Goal: Task Accomplishment & Management: Complete application form

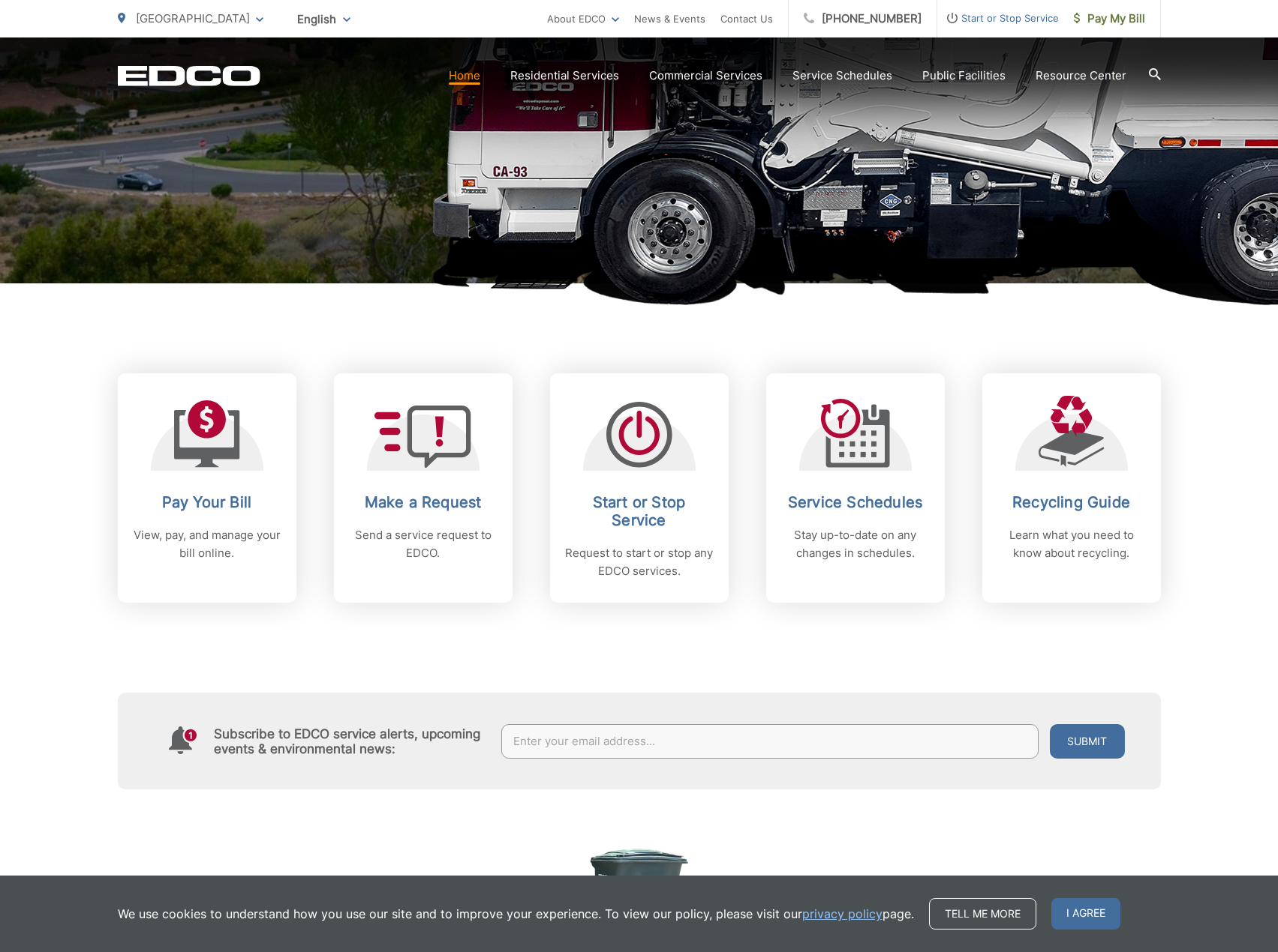
scroll to position [450, 0]
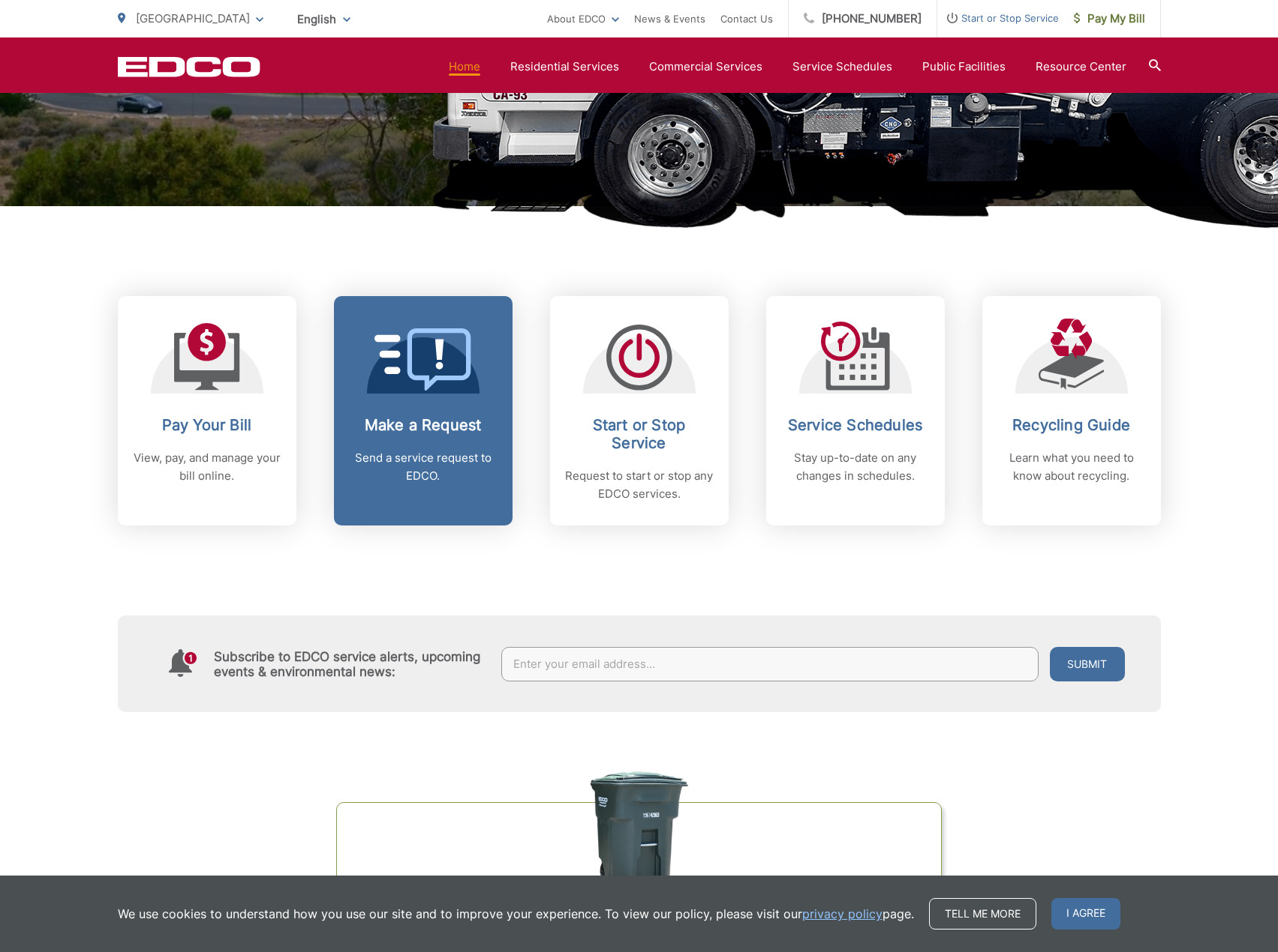
click at [424, 412] on link "Make a Request Send a service request to EDCO." at bounding box center [423, 411] width 179 height 229
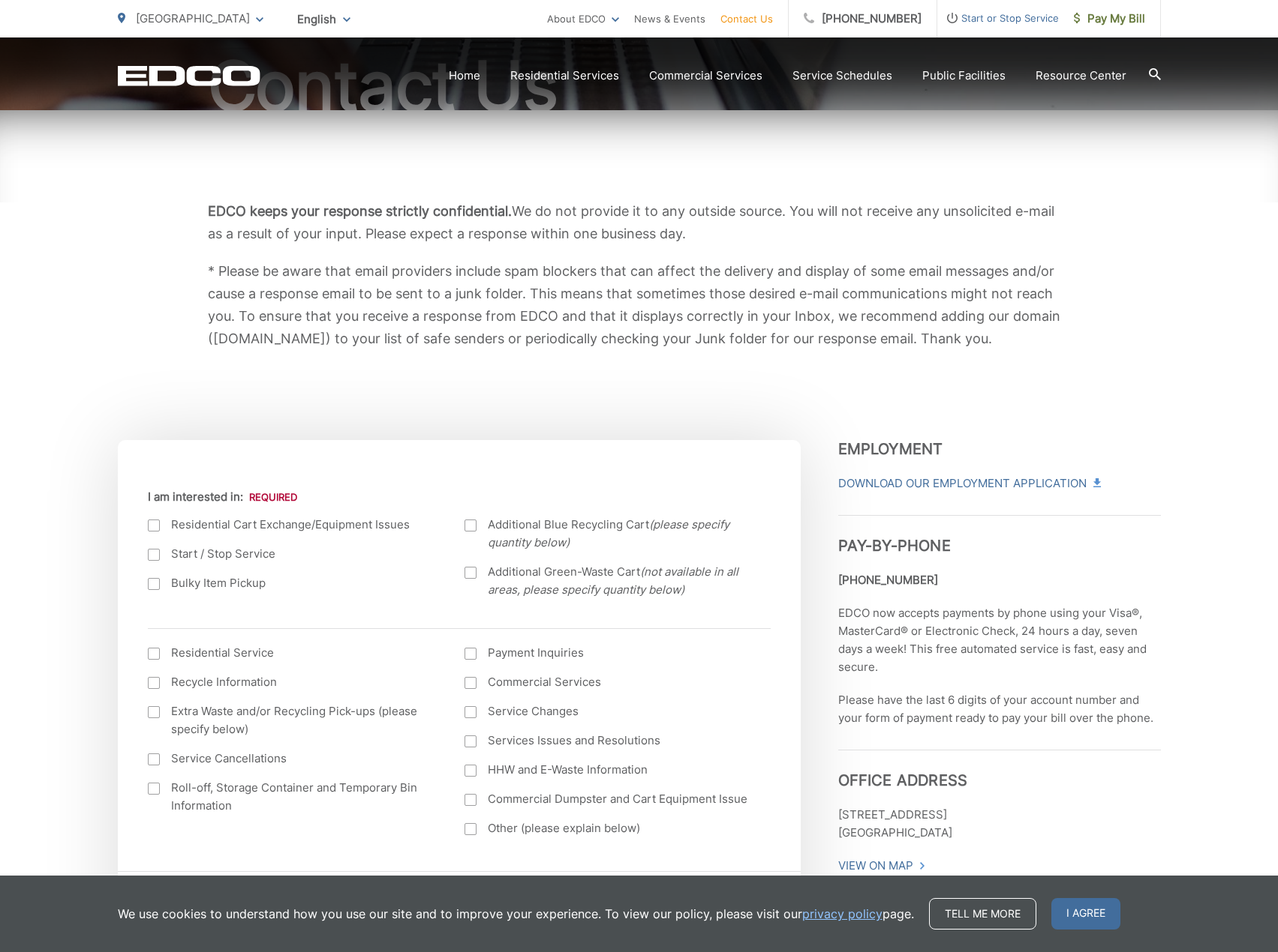
scroll to position [300, 0]
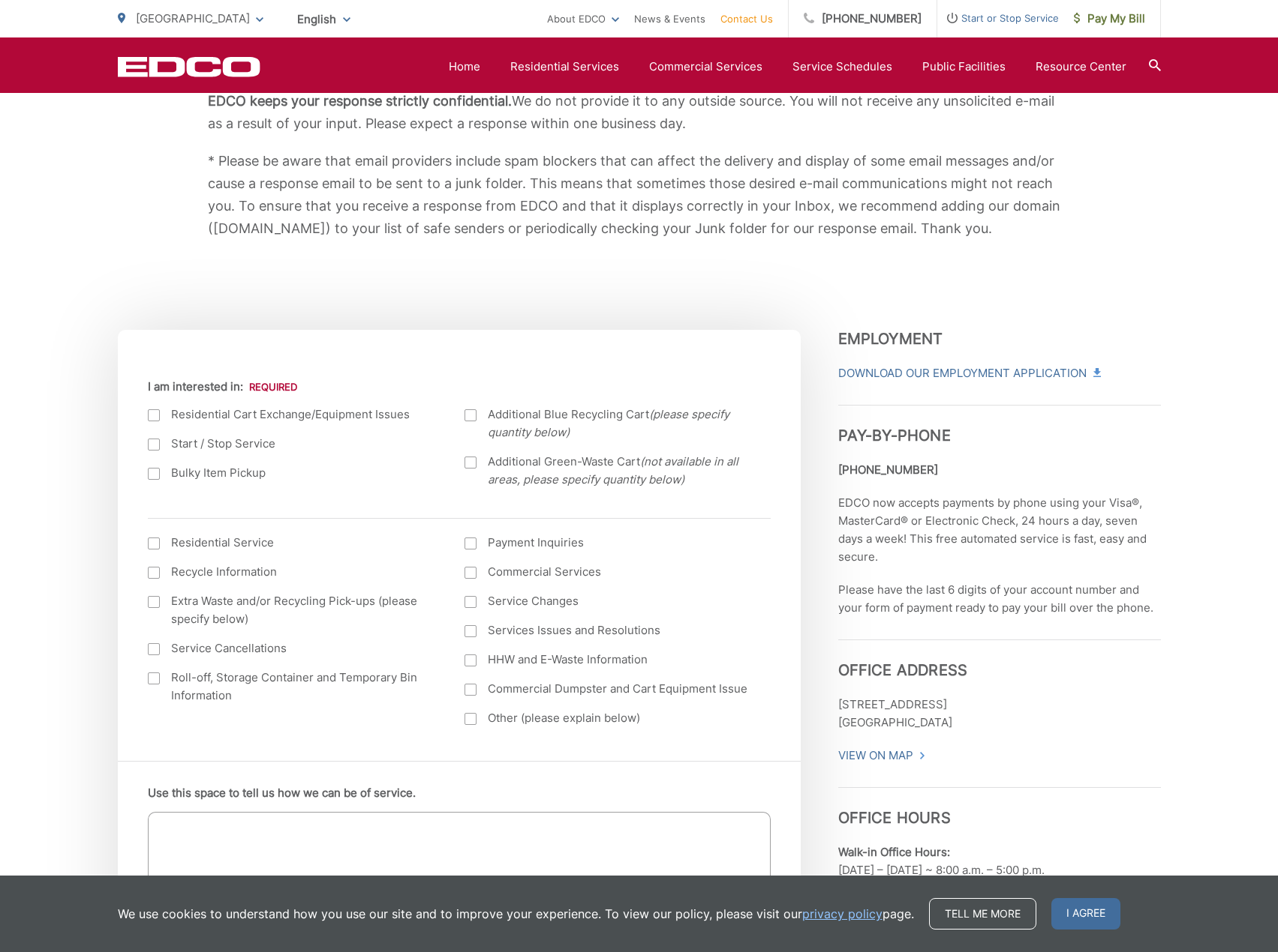
click at [148, 475] on div at bounding box center [153, 474] width 12 height 12
click at [0, 0] on input "Bulky Item Pickup" at bounding box center [0, 0] width 0 height 0
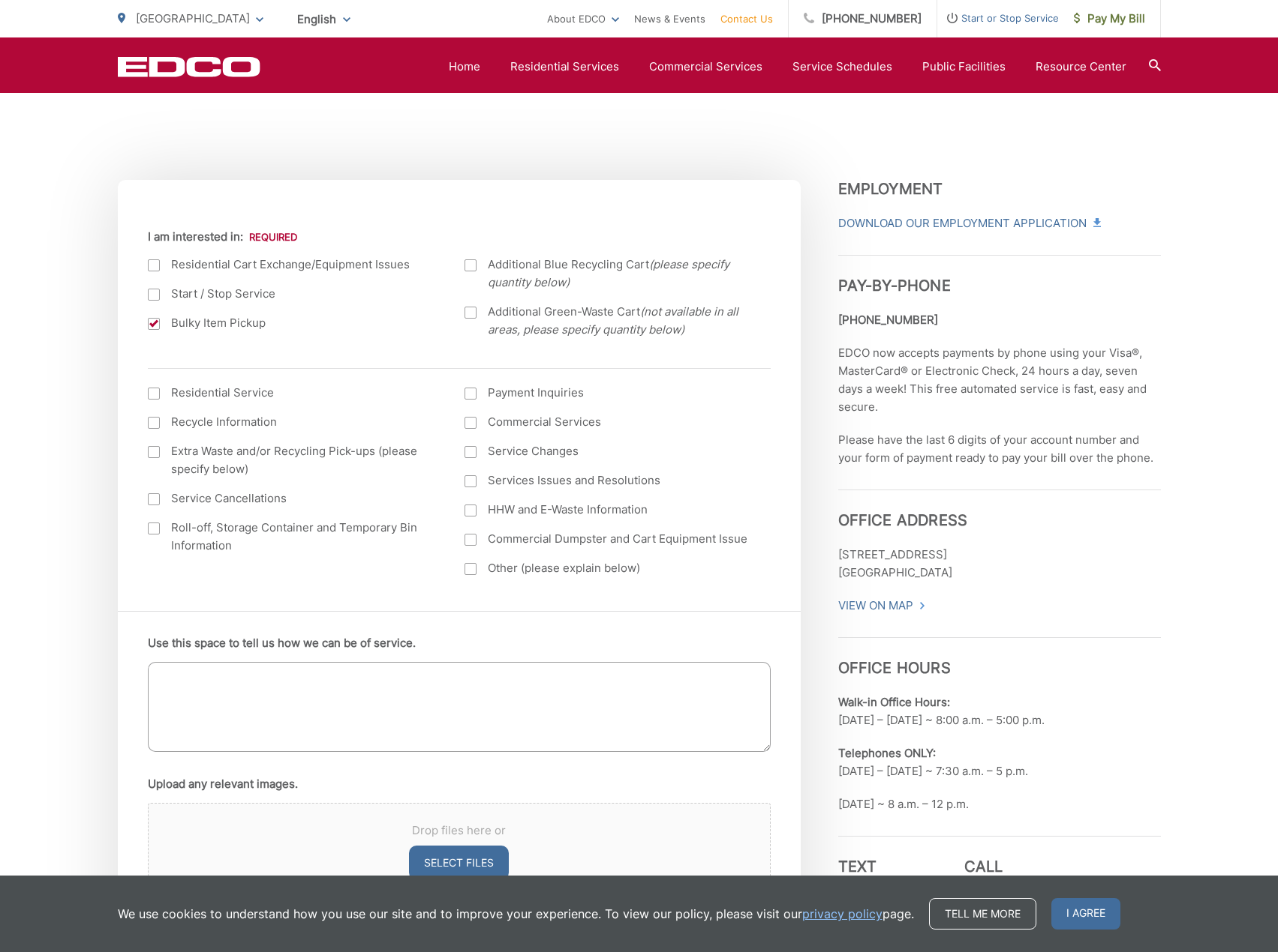
scroll to position [600, 0]
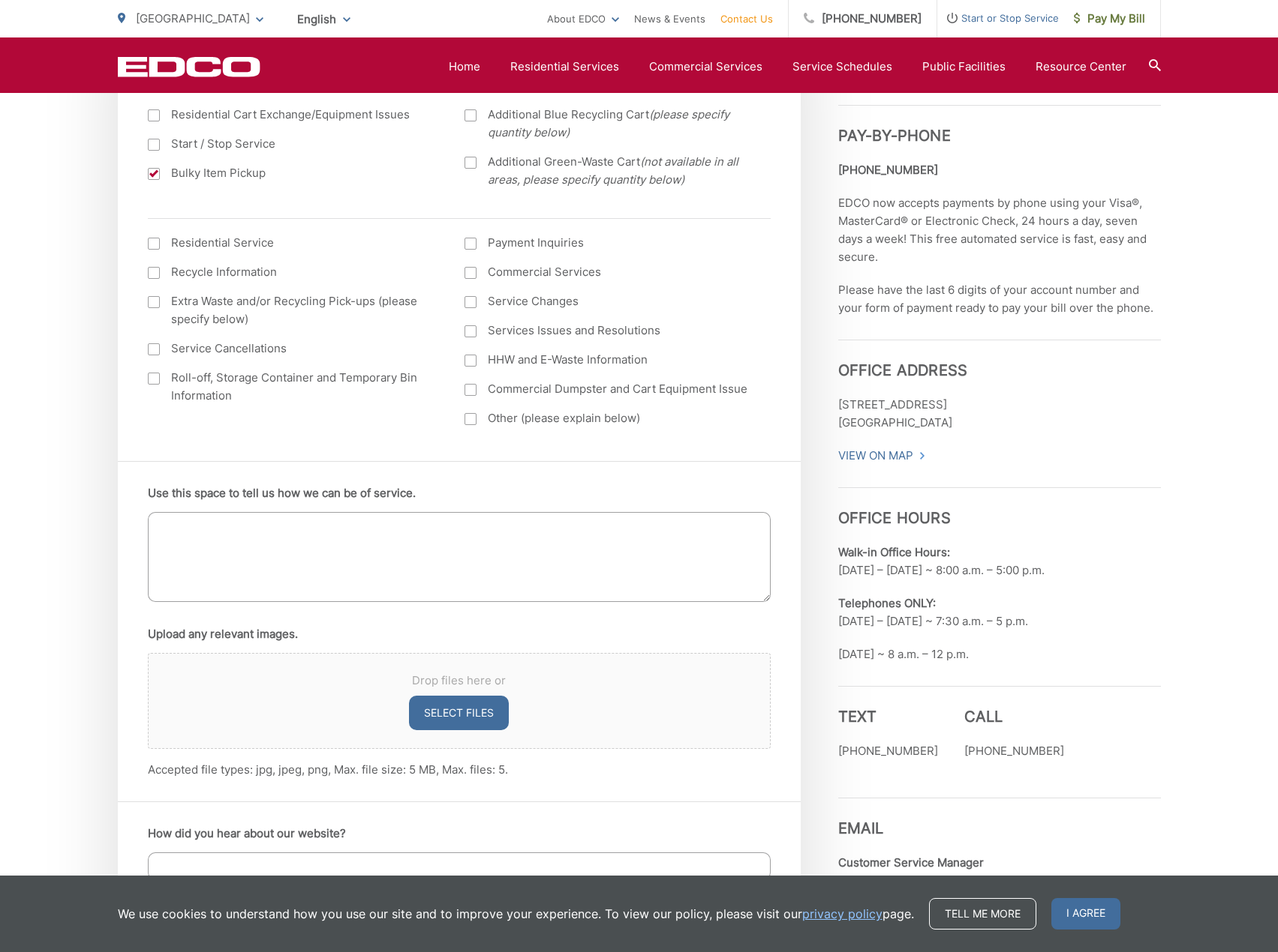
click at [302, 545] on textarea "Use this space to tell us how we can be of service." at bounding box center [459, 557] width 623 height 90
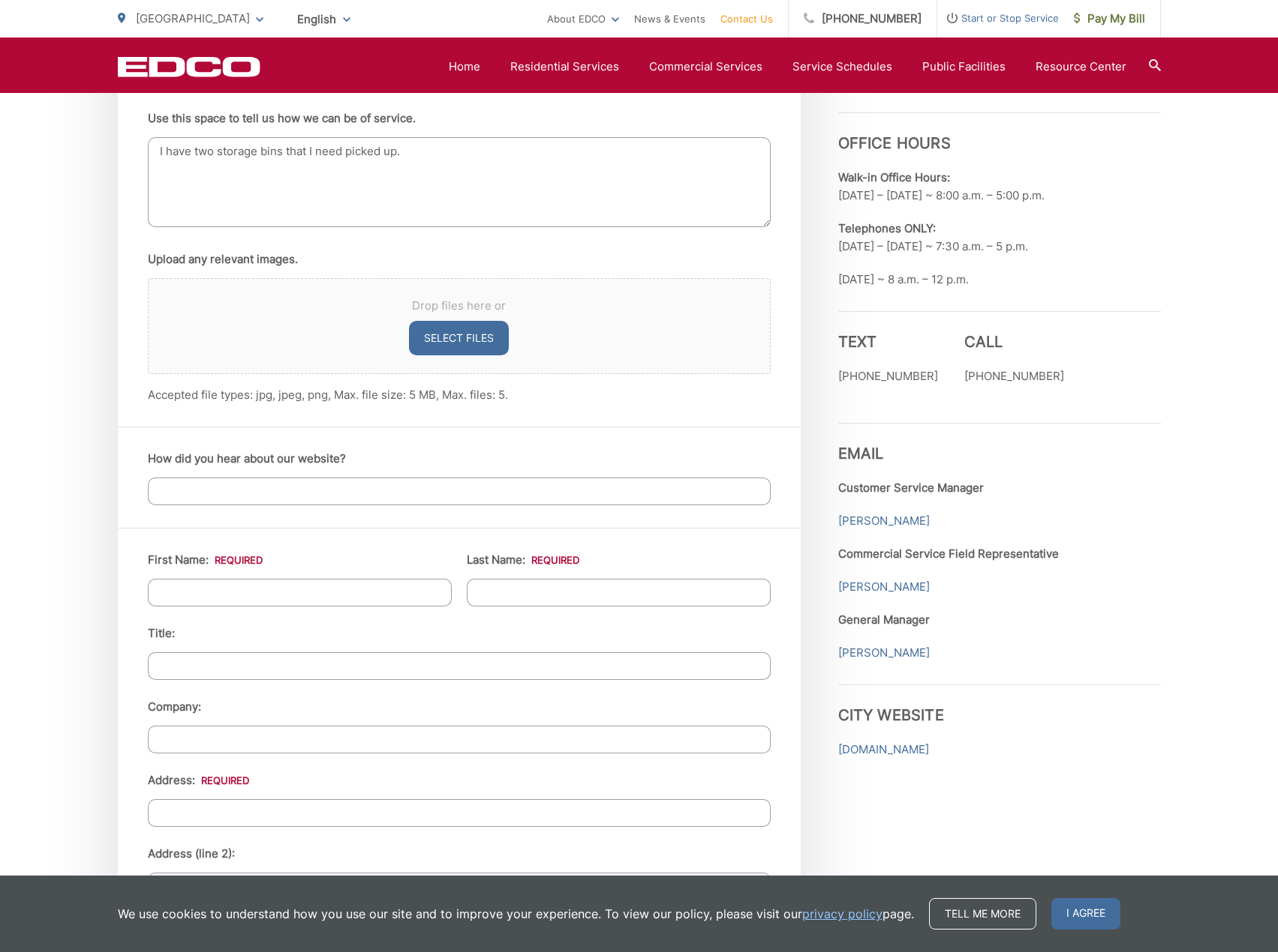
scroll to position [1200, 0]
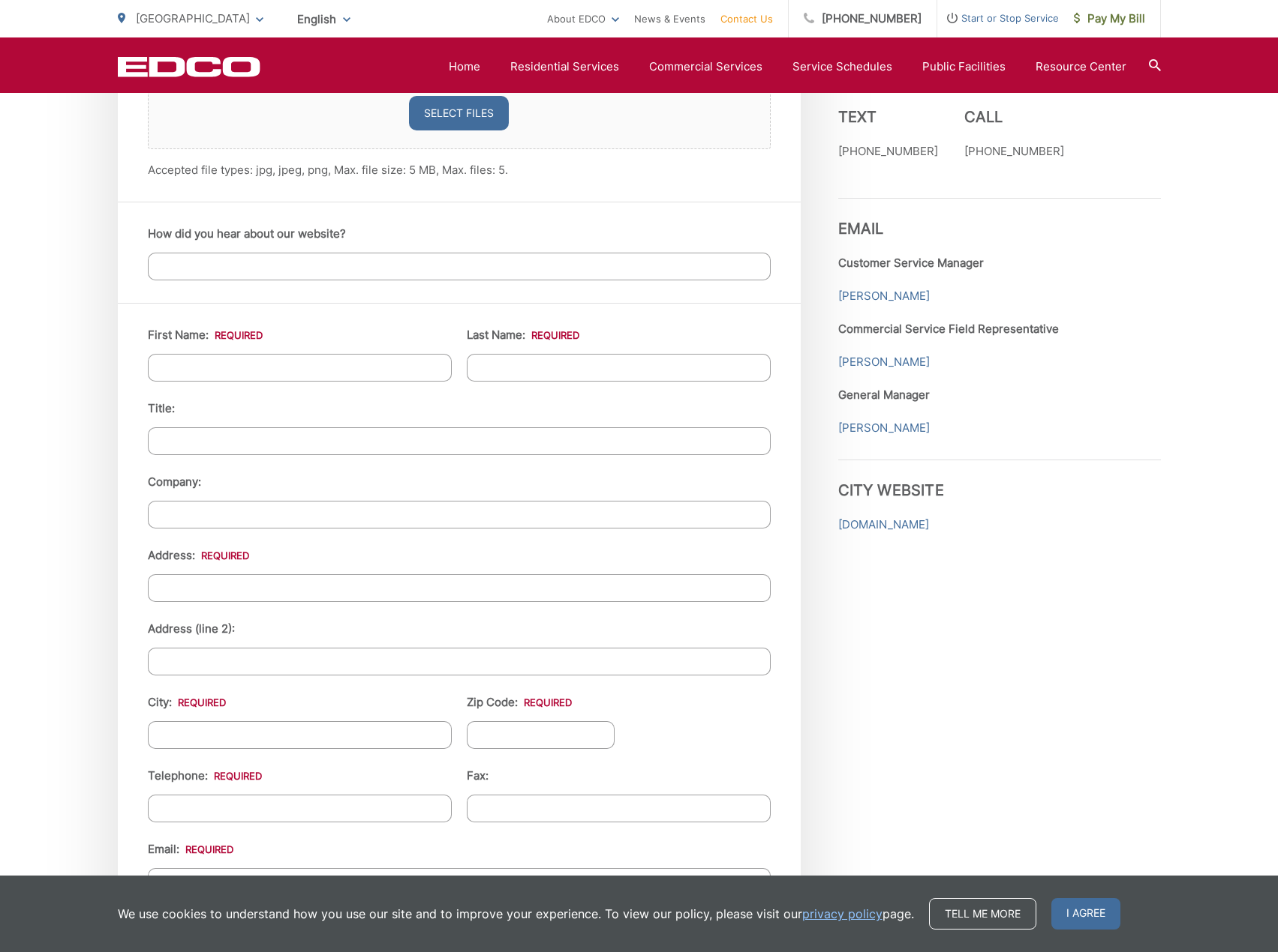
type textarea "I have two storage bins that I need picked up."
click at [263, 354] on input "First Name: *" at bounding box center [299, 368] width 304 height 28
type input "Jodi"
type input "Lopez"
type input "20 Rockinghorse Road"
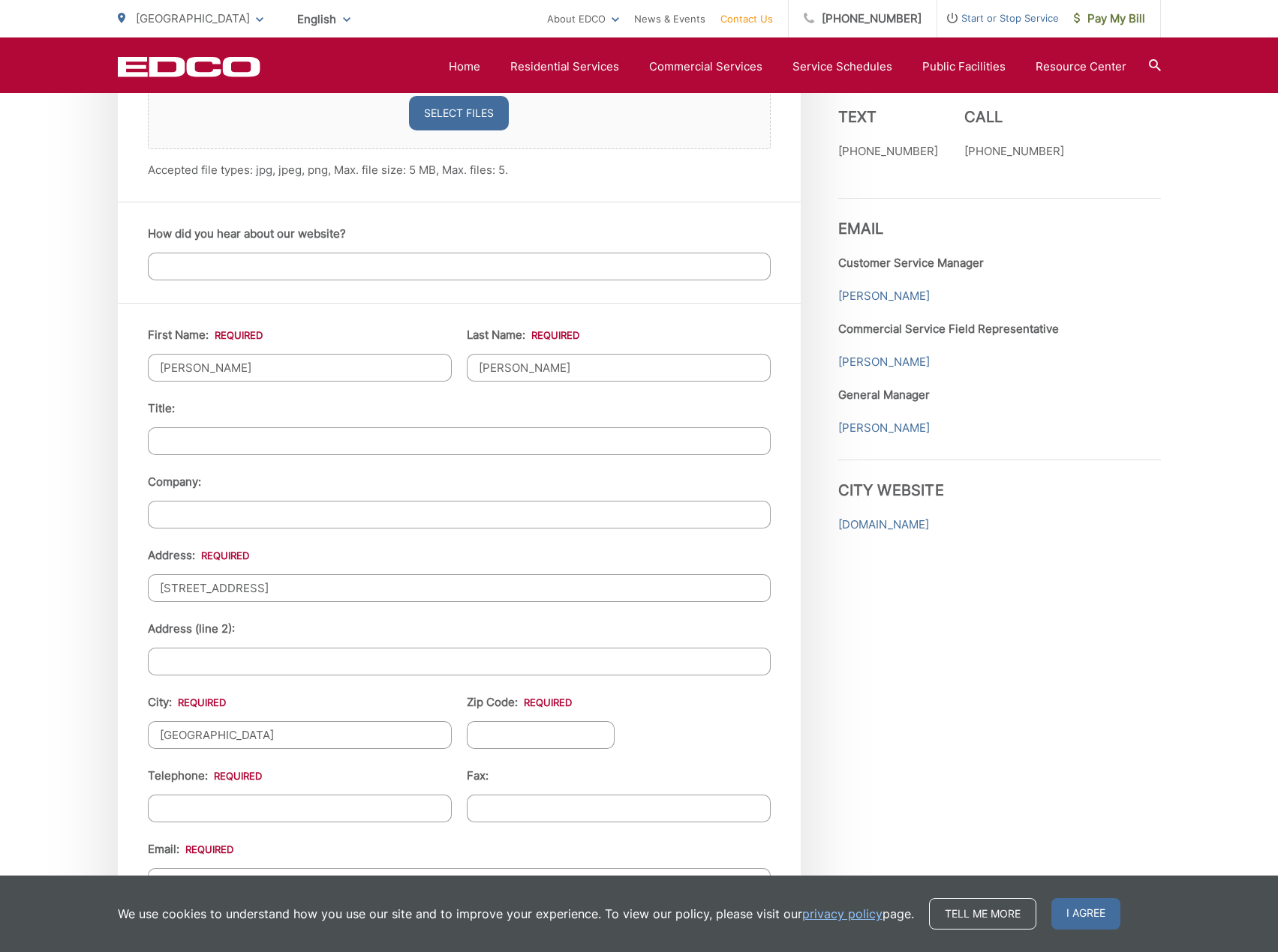
type input "[GEOGRAPHIC_DATA]"
type input "90275"
type input "(734) 657-4136"
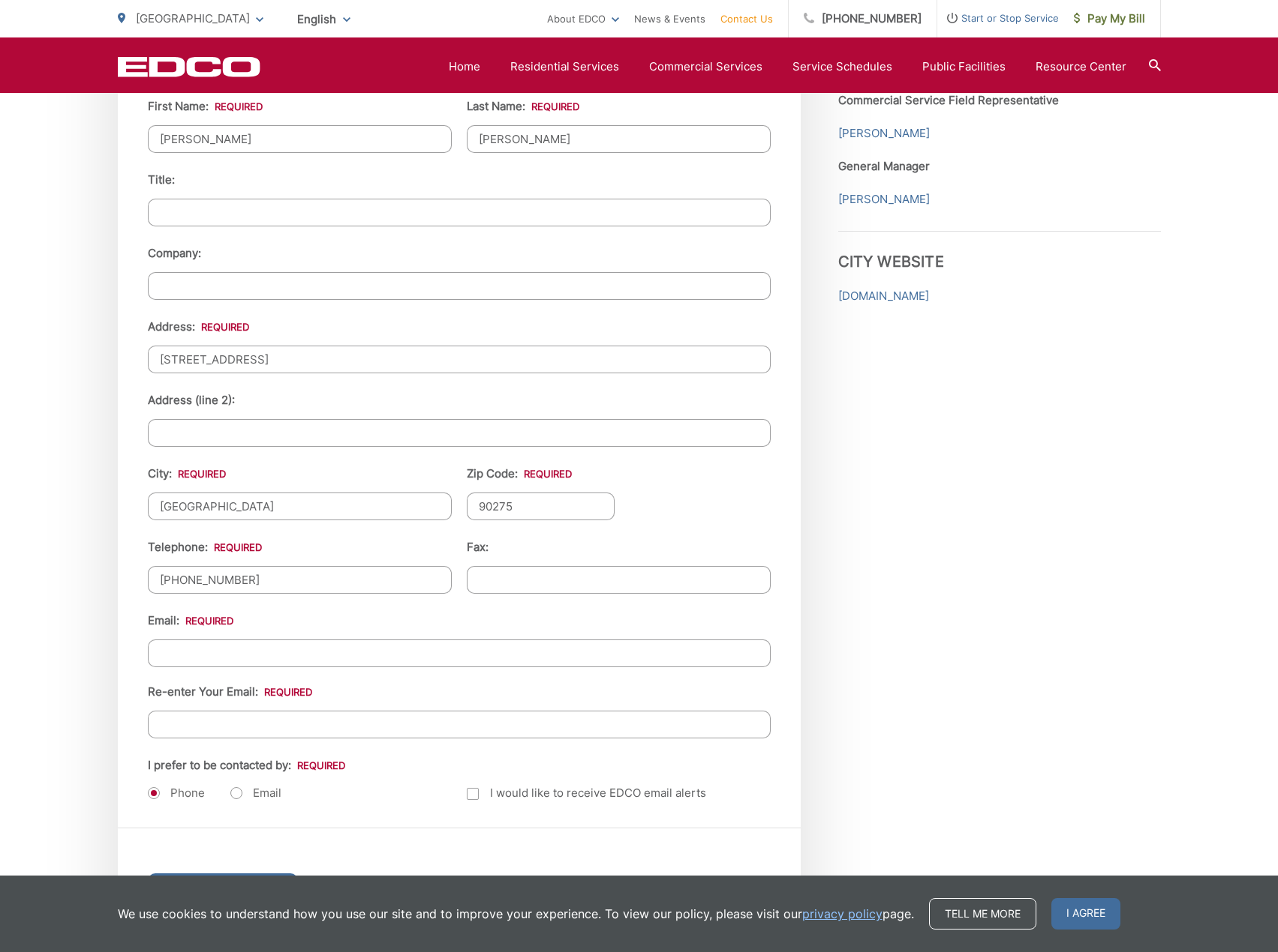
scroll to position [1500, 0]
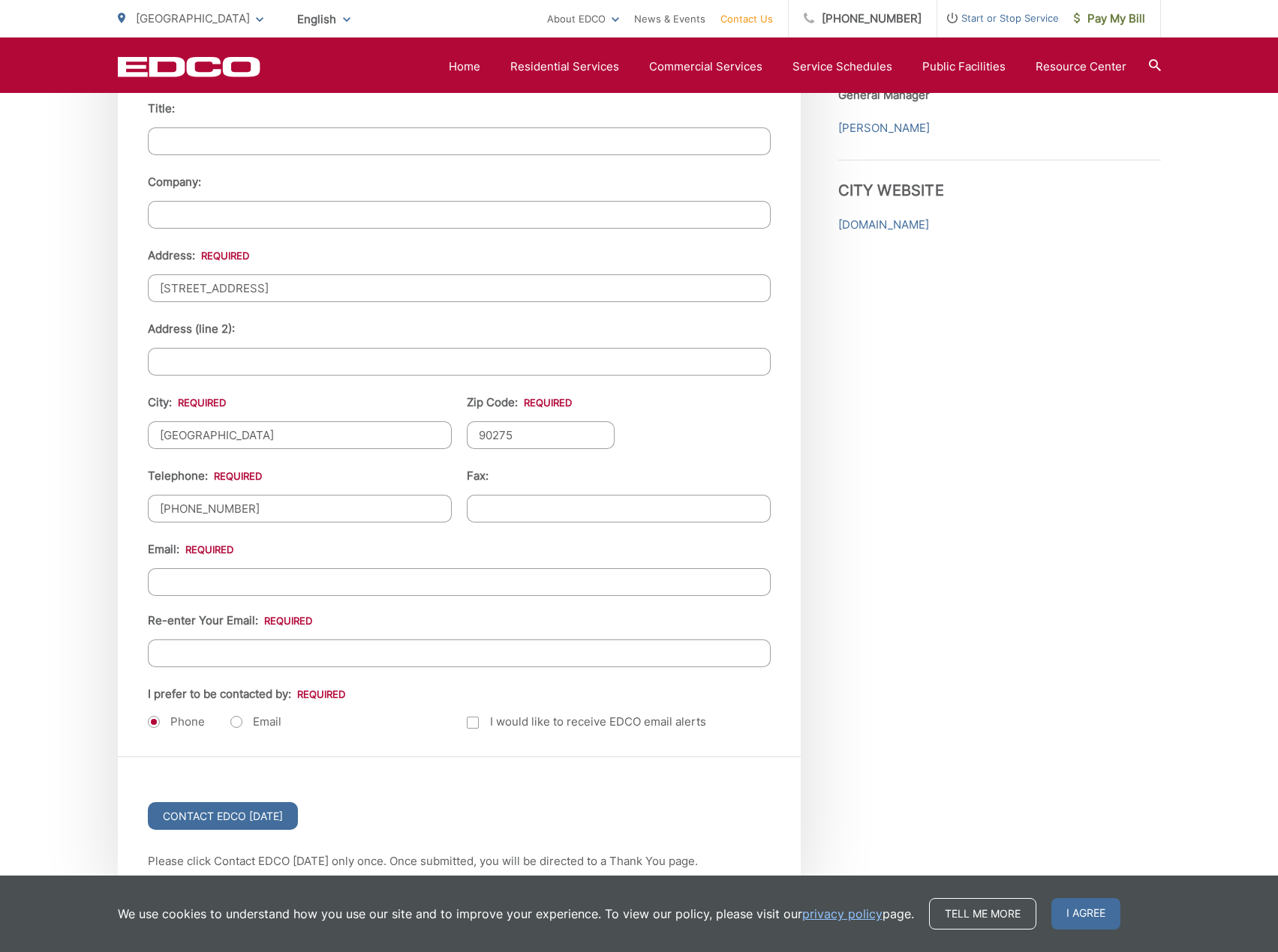
click at [200, 565] on div "Email: Re-enter Your Email:" at bounding box center [459, 603] width 623 height 127
click at [209, 578] on input "Email *" at bounding box center [459, 583] width 623 height 28
type input "sniderjuofm@yahoo.com"
click at [235, 722] on label "Email" at bounding box center [256, 722] width 51 height 15
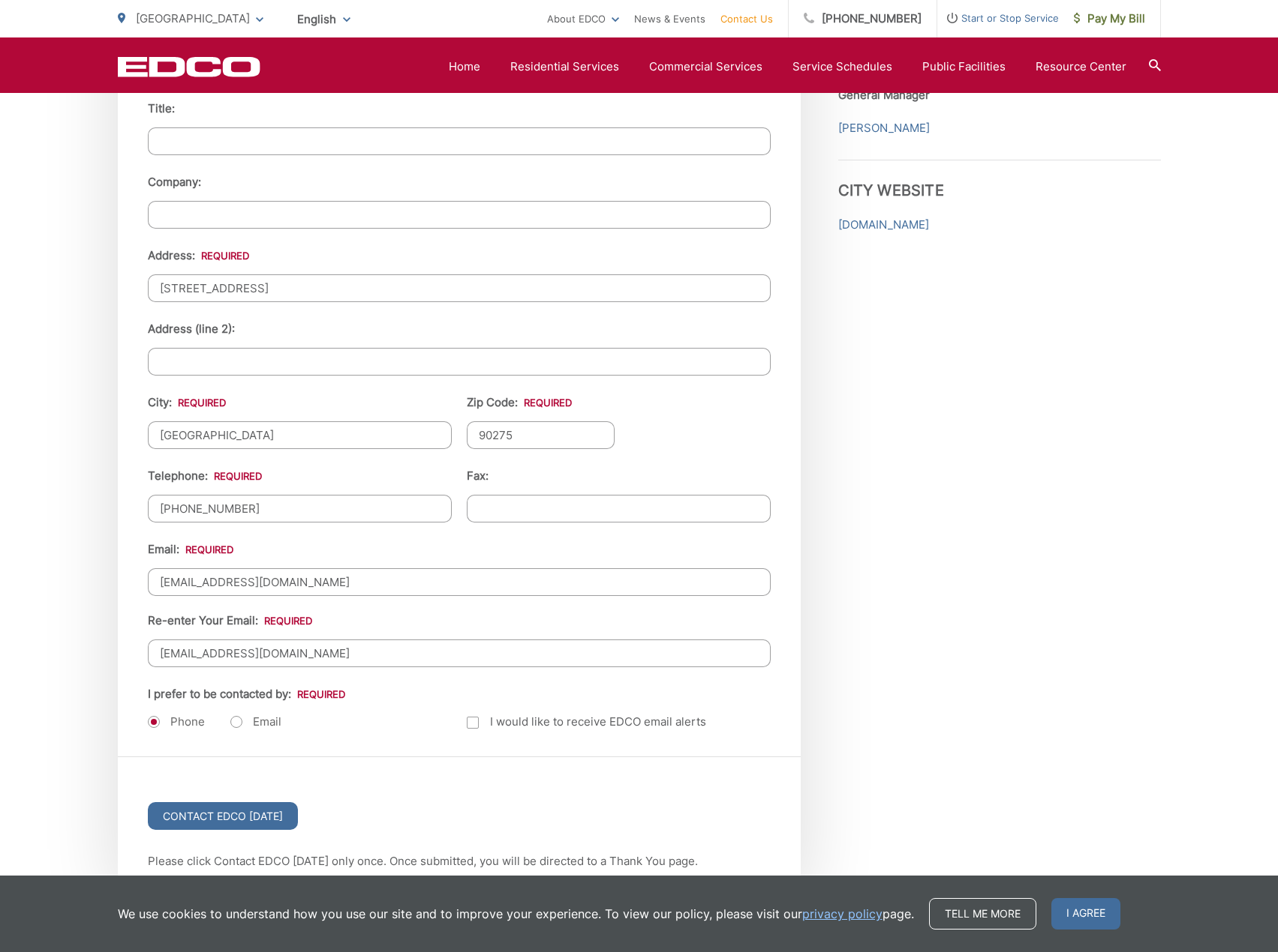
radio input "true"
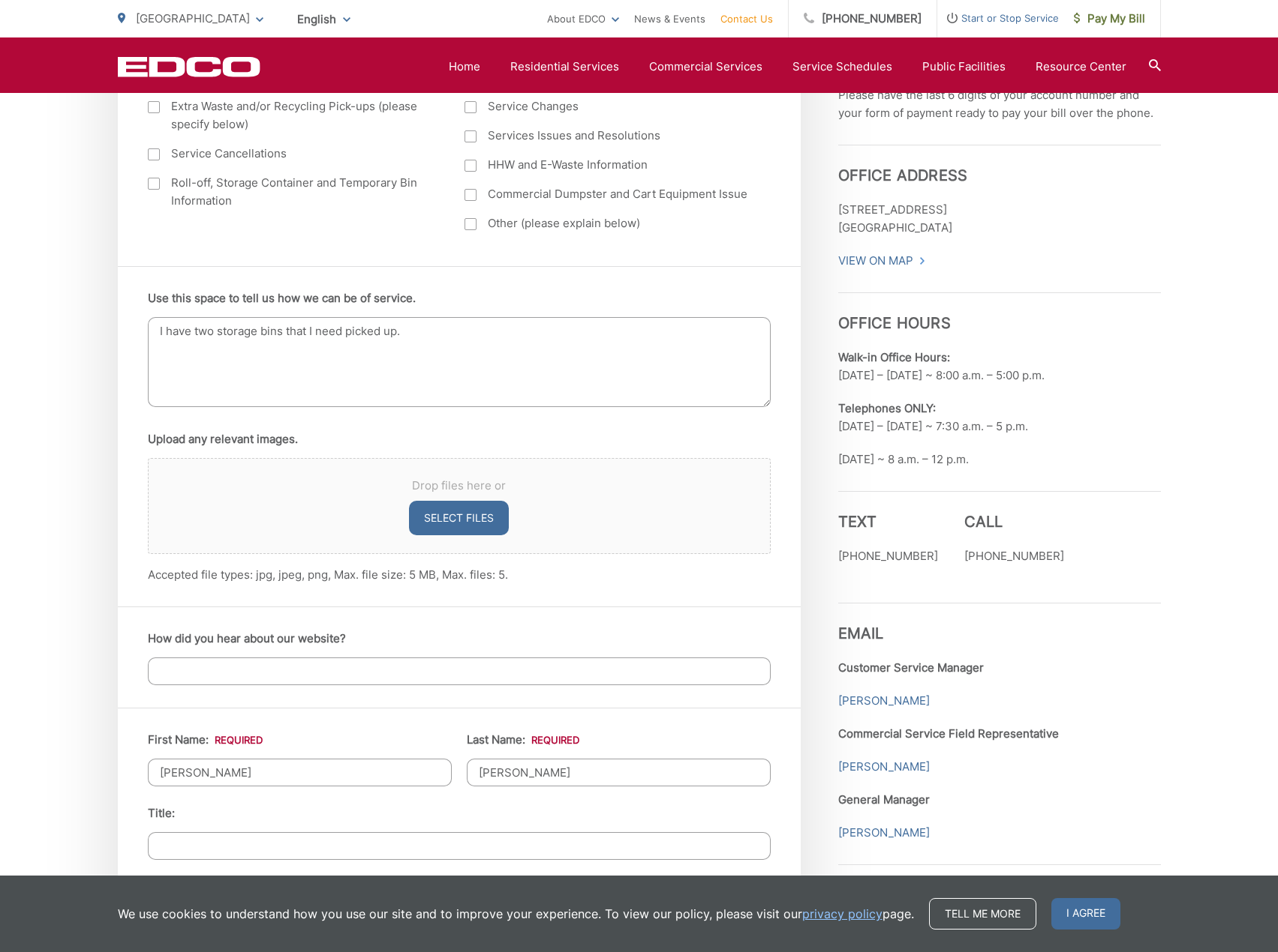
scroll to position [675, 0]
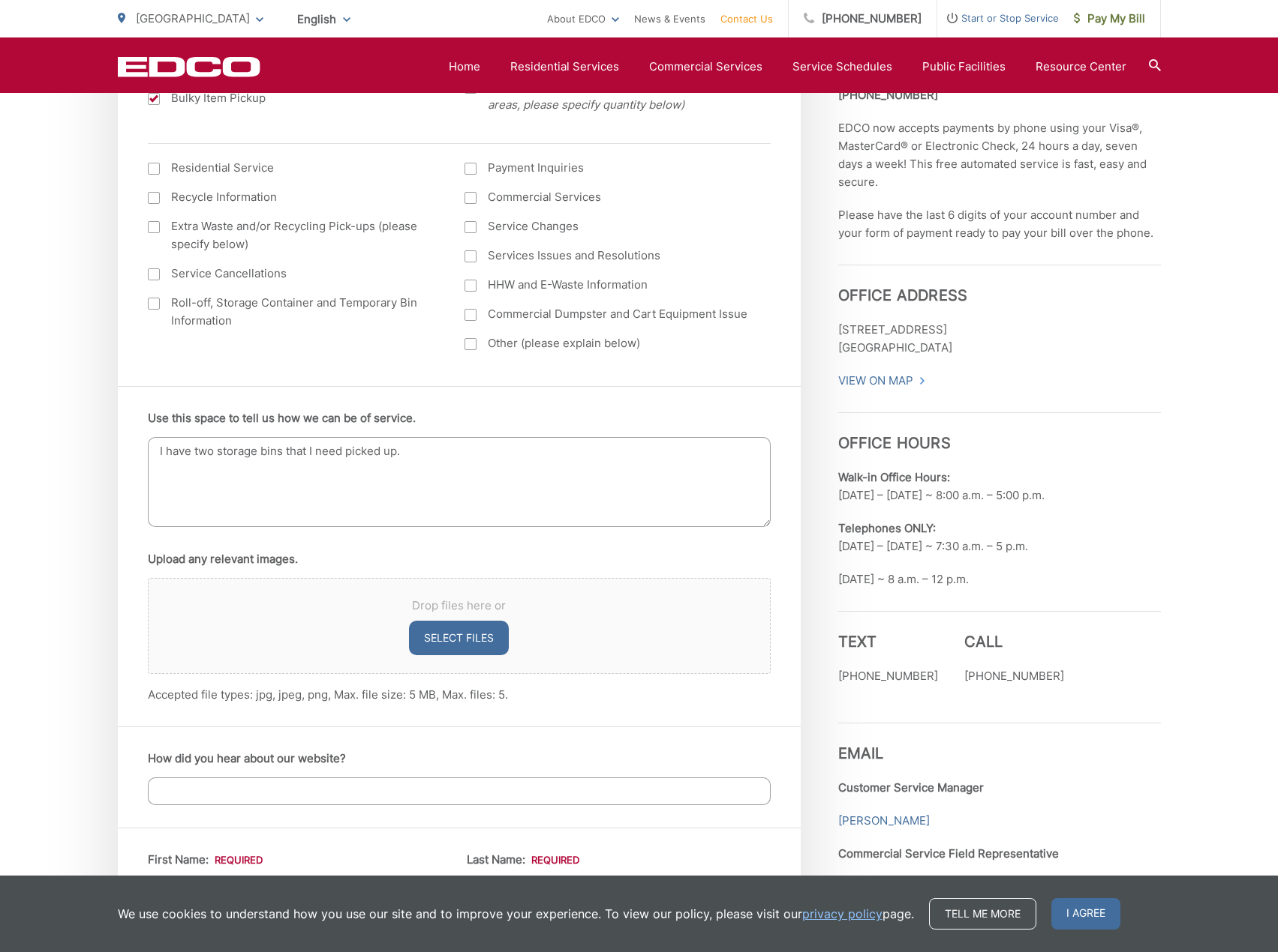
click at [450, 458] on textarea "I have two storage bins that I need picked up." at bounding box center [459, 482] width 623 height 90
click at [689, 450] on textarea "I have two storage bins that I need picked up. I would like to leave them out n…" at bounding box center [459, 482] width 623 height 90
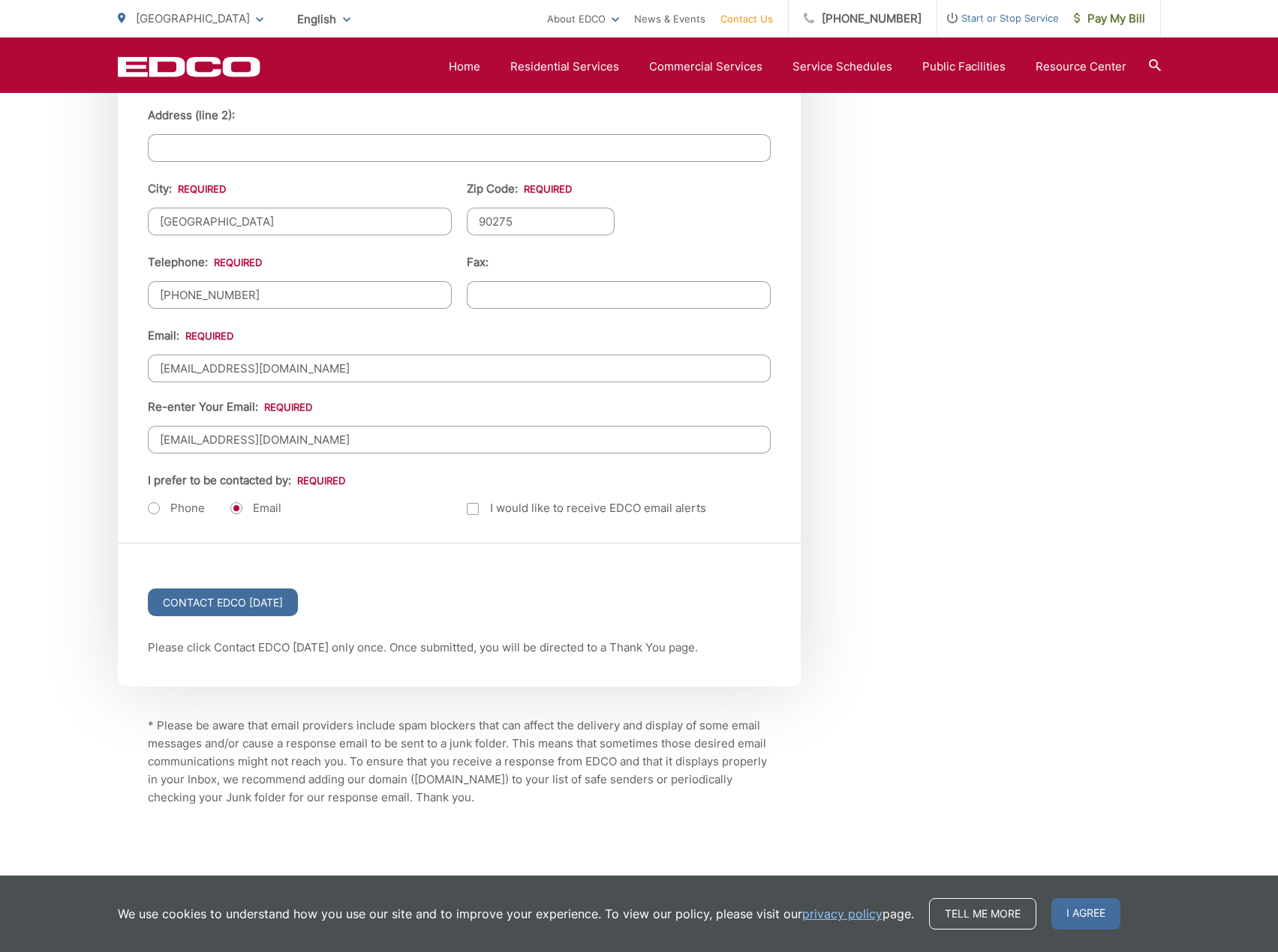
scroll to position [1751, 0]
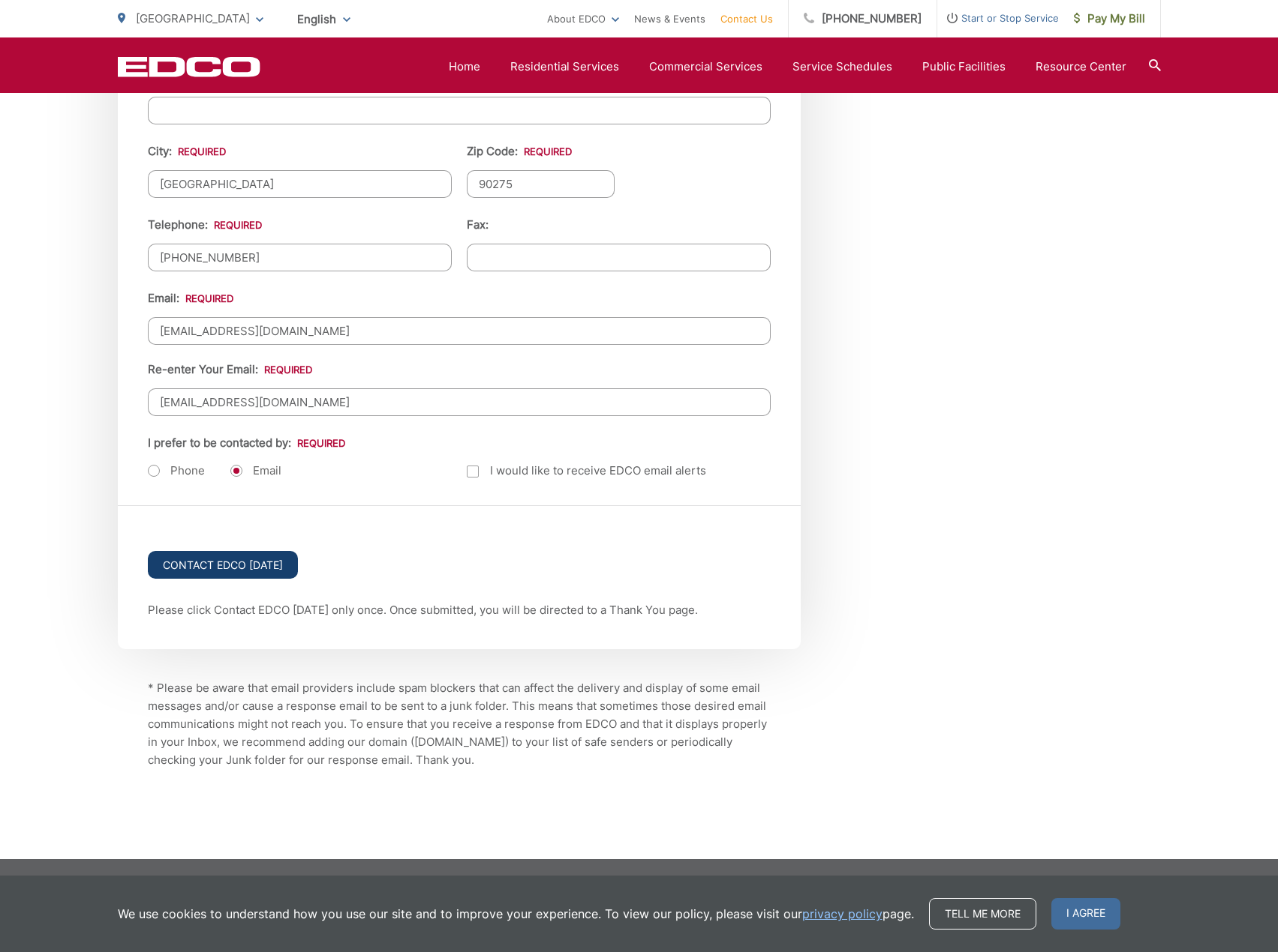
type textarea "I have two storage bins that I need picked up. I would like to leave them out n…"
click at [219, 568] on input "Contact EDCO Today" at bounding box center [222, 565] width 150 height 28
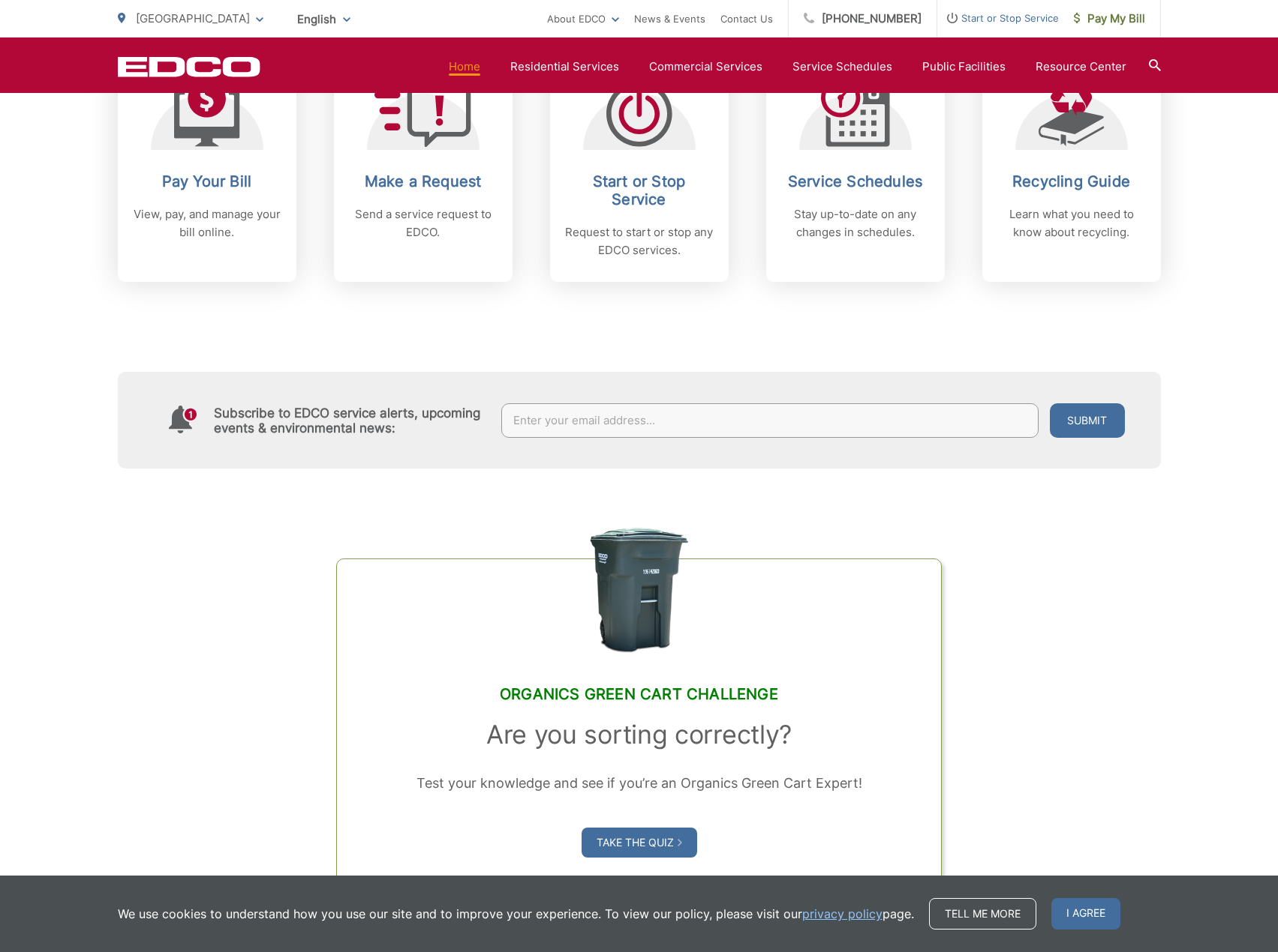
scroll to position [450, 0]
